Goal: Transaction & Acquisition: Purchase product/service

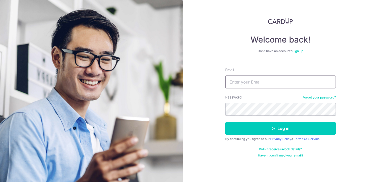
click at [241, 79] on input "Email" at bounding box center [280, 81] width 111 height 13
type input "dcruz@sas.edu.sg"
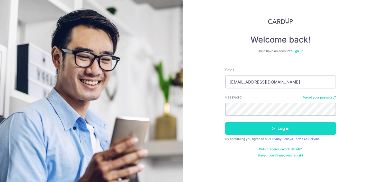
click at [236, 123] on button "Log in" at bounding box center [280, 128] width 111 height 13
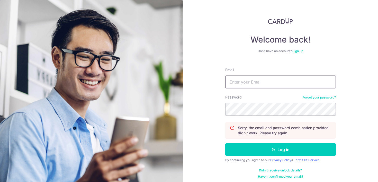
click at [242, 82] on input "Email" at bounding box center [280, 81] width 111 height 13
type input "d.cruz7@hotmail.com"
click at [225, 143] on button "Log in" at bounding box center [280, 149] width 111 height 13
click at [251, 81] on input "Email" at bounding box center [280, 81] width 111 height 13
type input "[EMAIL_ADDRESS][DOMAIN_NAME]"
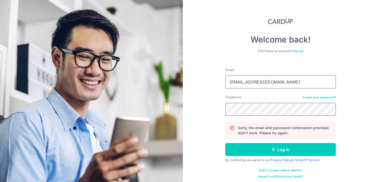
click at [225, 143] on button "Log in" at bounding box center [280, 149] width 111 height 13
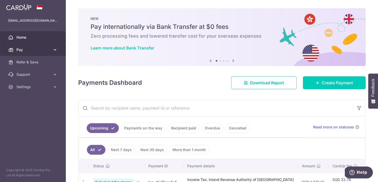
click at [56, 48] on icon at bounding box center [55, 49] width 5 height 5
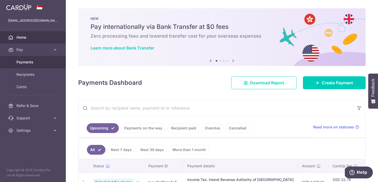
click at [32, 62] on span "Payments" at bounding box center [33, 61] width 34 height 5
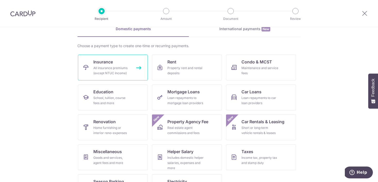
scroll to position [49, 0]
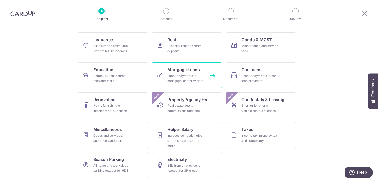
click at [171, 73] on div "Loan repayments to mortgage loan providers" at bounding box center [186, 78] width 37 height 10
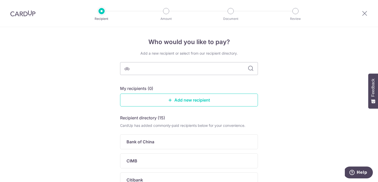
type input "dbs"
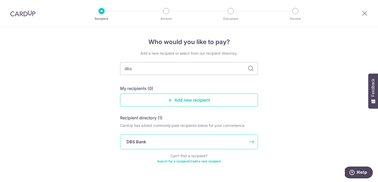
click at [158, 138] on div "DBS Bank" at bounding box center [189, 141] width 138 height 15
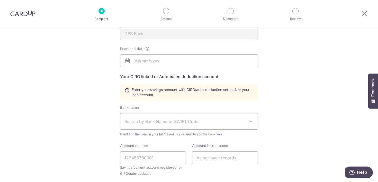
scroll to position [39, 0]
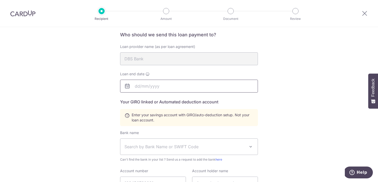
click at [176, 89] on input "text" at bounding box center [189, 86] width 138 height 13
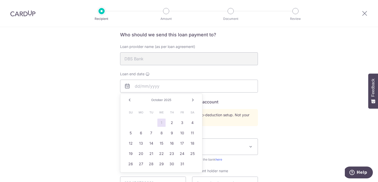
click at [161, 123] on link "1" at bounding box center [162, 122] width 8 height 8
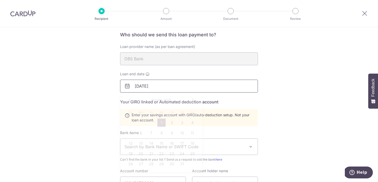
click at [148, 90] on input "10/01/2025" at bounding box center [189, 86] width 138 height 13
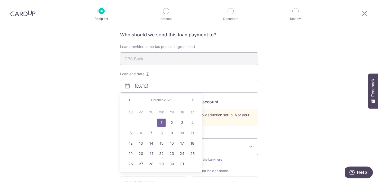
click at [168, 99] on span "2025" at bounding box center [167, 100] width 7 height 4
click at [189, 99] on div "Prev Next October 2025" at bounding box center [161, 100] width 82 height 12
click at [194, 99] on link "Next" at bounding box center [193, 100] width 6 height 6
click at [163, 101] on span "November" at bounding box center [157, 100] width 15 height 4
click at [153, 100] on span "November" at bounding box center [157, 100] width 15 height 4
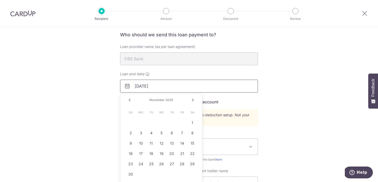
click at [123, 86] on input "10/01/2025" at bounding box center [189, 86] width 138 height 13
click at [128, 87] on icon at bounding box center [127, 86] width 6 height 6
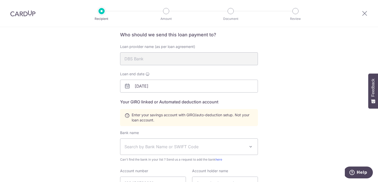
click at [128, 87] on icon at bounding box center [127, 86] width 6 height 6
click at [144, 85] on input "10/01/2025" at bounding box center [189, 86] width 138 height 13
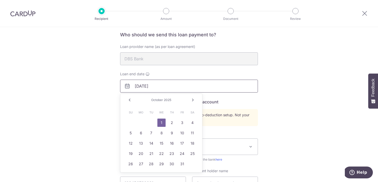
click at [152, 85] on input "10/01/2025" at bounding box center [189, 86] width 138 height 13
click at [157, 85] on input "10/01/2025" at bounding box center [189, 86] width 138 height 13
click at [130, 100] on link "Prev" at bounding box center [130, 100] width 6 height 6
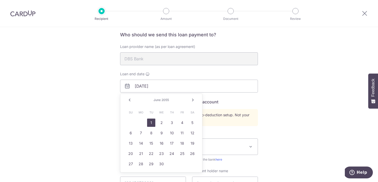
click at [151, 124] on link "1" at bounding box center [151, 122] width 8 height 8
type input "06/01/2055"
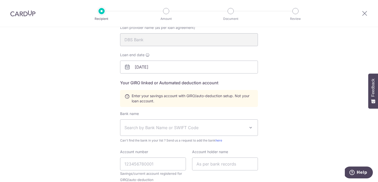
scroll to position [58, 0]
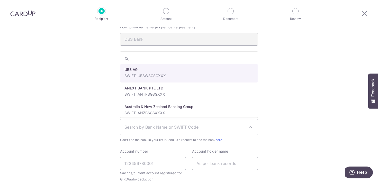
click at [136, 127] on span "Search by Bank Name or SWIFT Code" at bounding box center [185, 127] width 121 height 6
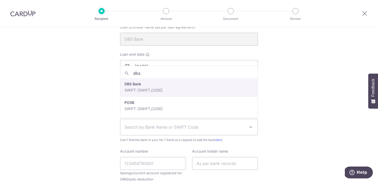
type input "dbs"
select select "6"
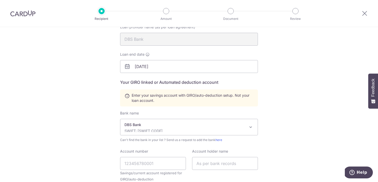
click at [100, 108] on div "Who would you like to pay? Your recipient does not need a CardUp account to rec…" at bounding box center [189, 121] width 378 height 305
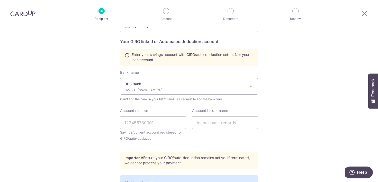
scroll to position [106, 0]
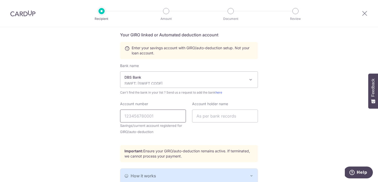
click at [136, 116] on input "Account number" at bounding box center [153, 115] width 66 height 13
type input "1208879401"
click at [221, 117] on input "text" at bounding box center [225, 115] width 66 height 13
type input "David Jonathan Cruz"
click at [117, 121] on div "Who would you like to pay? Your recipient does not need a CardUp account to rec…" at bounding box center [189, 73] width 378 height 305
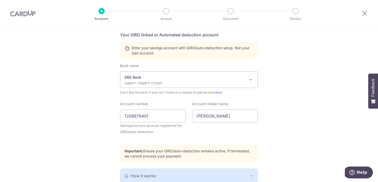
scroll to position [150, 0]
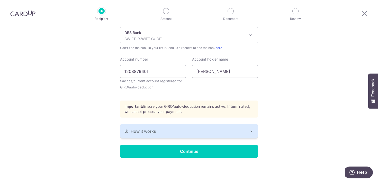
click at [149, 128] on span "How it works" at bounding box center [143, 131] width 25 height 6
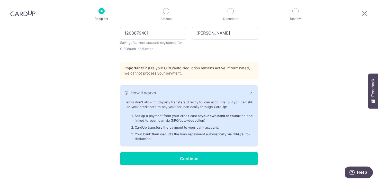
scroll to position [190, 0]
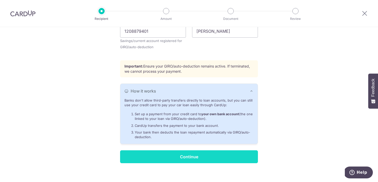
click at [151, 157] on input "Continue" at bounding box center [189, 156] width 138 height 13
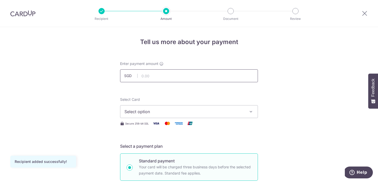
click at [189, 78] on input "text" at bounding box center [189, 75] width 138 height 13
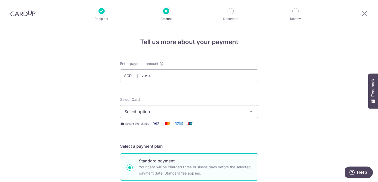
type input "2,994.00"
click at [184, 114] on span "Select option" at bounding box center [185, 111] width 120 height 6
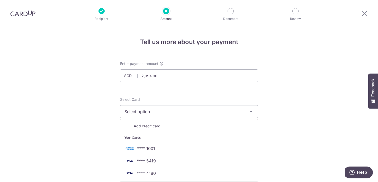
click at [164, 149] on span "**** 1001" at bounding box center [189, 148] width 129 height 6
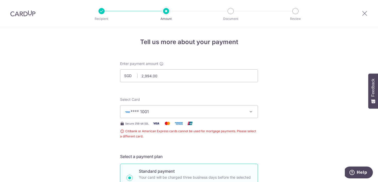
scroll to position [7, 0]
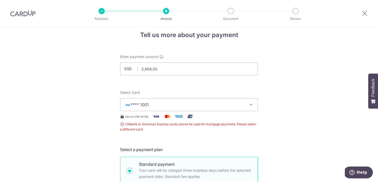
click at [152, 108] on button "**** 1001" at bounding box center [189, 104] width 138 height 13
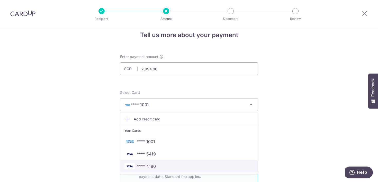
click at [148, 166] on span "**** 4180" at bounding box center [146, 166] width 19 height 6
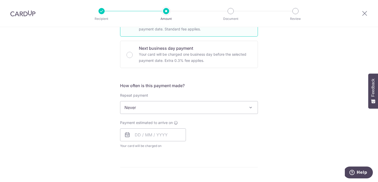
scroll to position [150, 0]
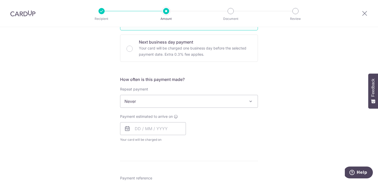
click at [127, 106] on span "Never" at bounding box center [188, 101] width 137 height 12
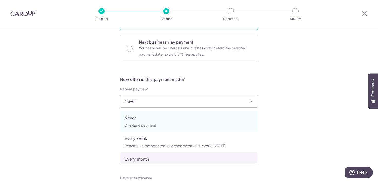
select select "3"
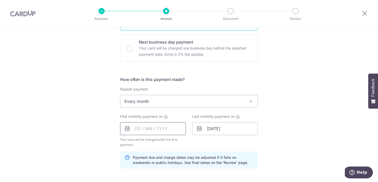
click at [134, 128] on input "text" at bounding box center [153, 128] width 66 height 13
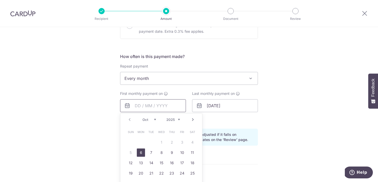
scroll to position [175, 0]
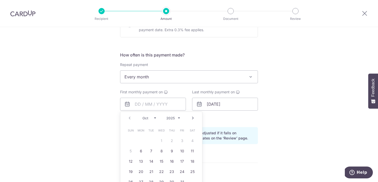
click at [191, 118] on link "Next" at bounding box center [193, 118] width 6 height 6
click at [191, 141] on link "1" at bounding box center [192, 140] width 8 height 8
type input "01/11/2025"
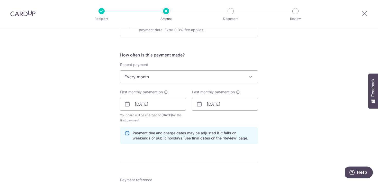
click at [215, 117] on div "Last monthly payment on 06/01/2055" at bounding box center [225, 105] width 72 height 33
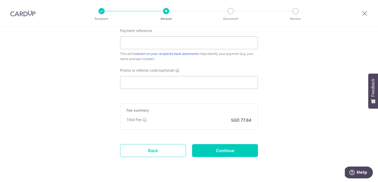
scroll to position [337, 0]
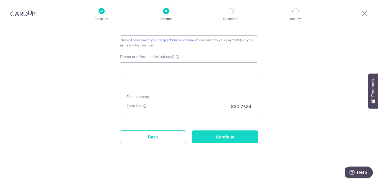
click at [204, 137] on input "Continue" at bounding box center [225, 136] width 66 height 13
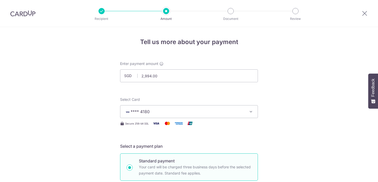
scroll to position [260, 0]
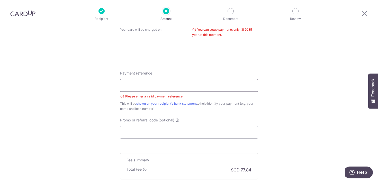
click at [184, 83] on input "Payment reference" at bounding box center [189, 85] width 138 height 13
click at [111, 95] on div "Tell us more about your payment Enter payment amount SGD 2,994.00 2994.00 Selec…" at bounding box center [189, 6] width 378 height 478
drag, startPoint x: 147, startPoint y: 86, endPoint x: 115, endPoint y: 86, distance: 32.4
click at [115, 86] on div "Tell us more about your payment Enter payment amount SGD 2,994.00 2994.00 Selec…" at bounding box center [189, 6] width 378 height 478
type input "[PHONE_NUMBER]"
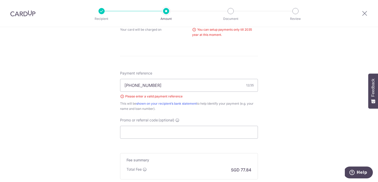
click at [110, 86] on div "Tell us more about your payment Enter payment amount SGD 2,994.00 2994.00 Selec…" at bounding box center [189, 6] width 378 height 478
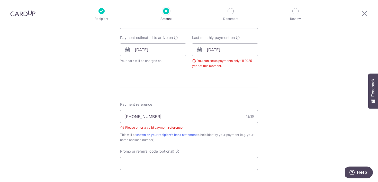
scroll to position [242, 0]
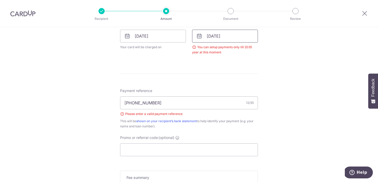
click at [228, 37] on input "[DATE]" at bounding box center [225, 36] width 66 height 13
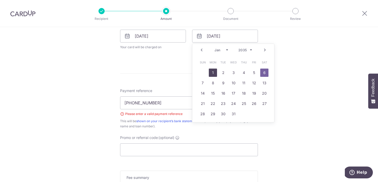
click at [213, 74] on link "1" at bounding box center [213, 72] width 8 height 8
type input "01/01/2035"
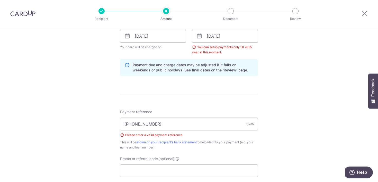
scroll to position [344, 0]
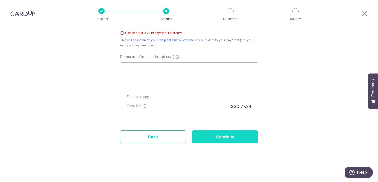
click at [210, 131] on input "Continue" at bounding box center [225, 136] width 66 height 13
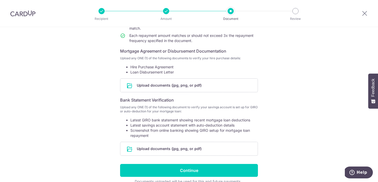
scroll to position [76, 0]
